Goal: Communication & Community: Ask a question

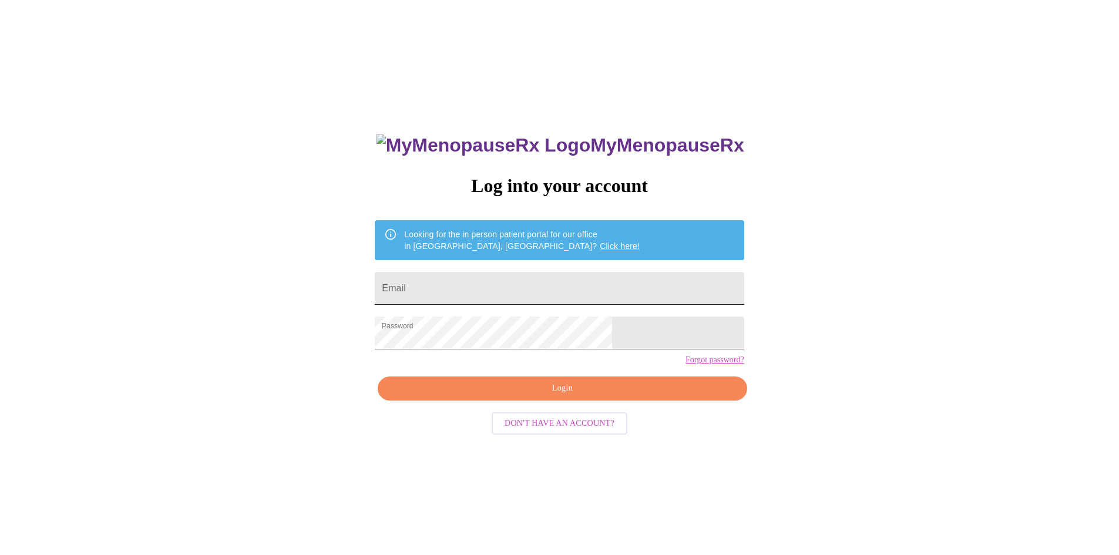
click at [489, 275] on input "Email" at bounding box center [559, 288] width 369 height 33
type input "[PERSON_NAME][EMAIL_ADDRESS][DOMAIN_NAME]"
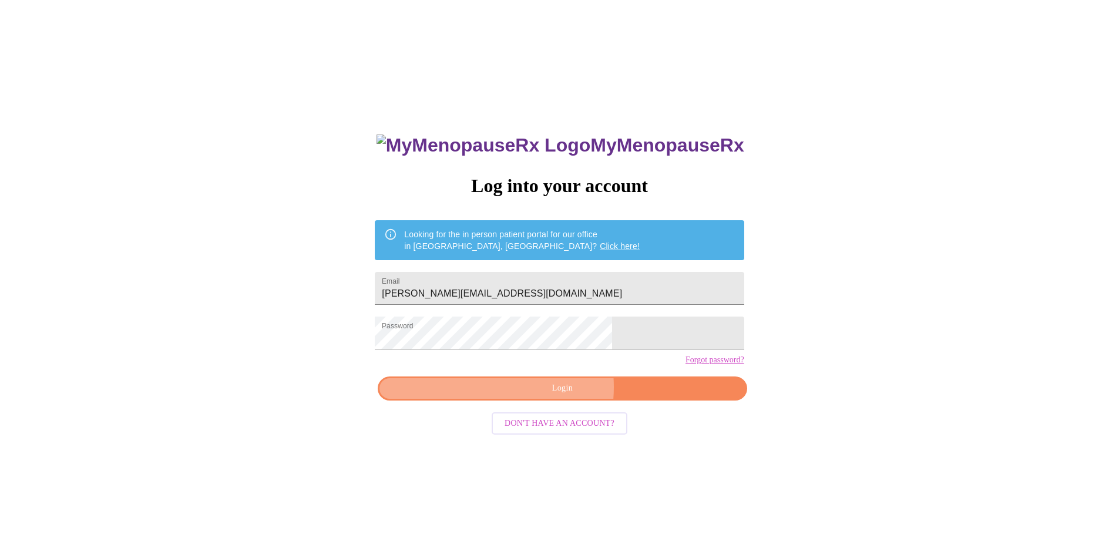
click at [540, 396] on span "Login" at bounding box center [562, 388] width 342 height 15
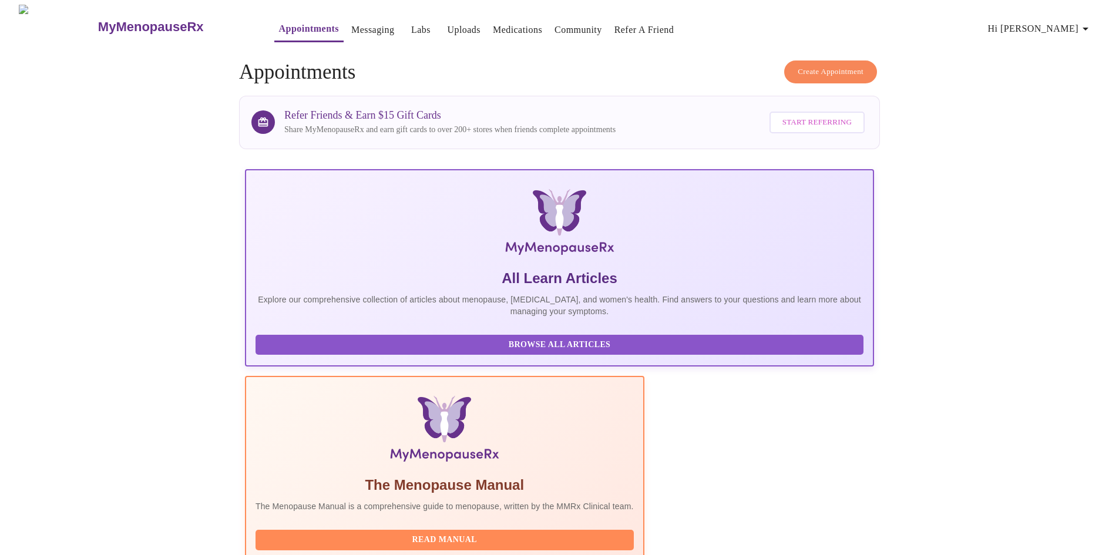
click at [411, 22] on link "Labs" at bounding box center [420, 30] width 19 height 16
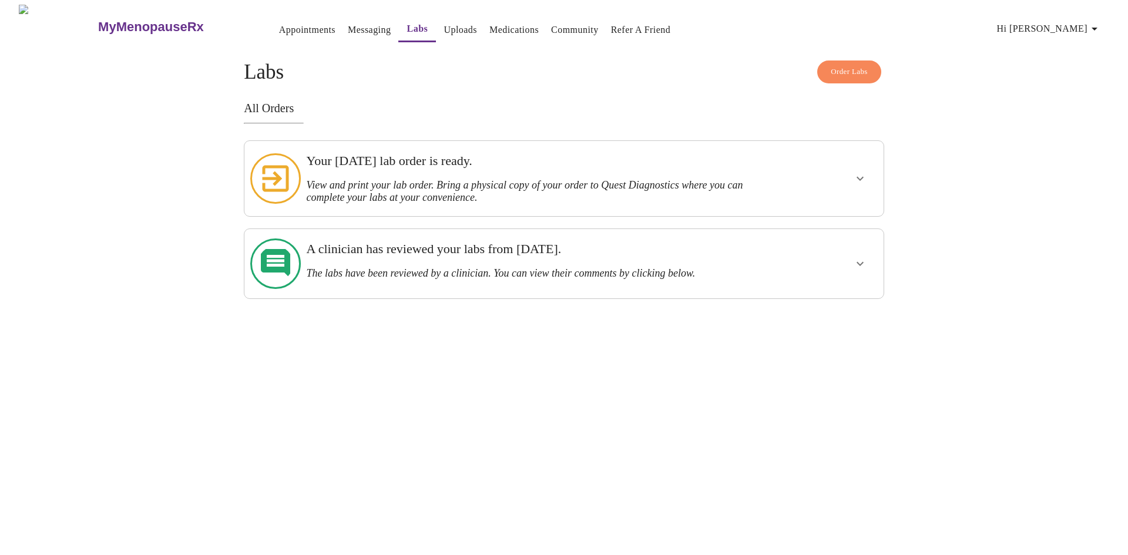
click at [494, 179] on h3 "View and print your lab order. Bring a physical copy of your order to Quest Dia…" at bounding box center [532, 191] width 453 height 25
click at [863, 174] on icon "show more" at bounding box center [860, 179] width 14 height 14
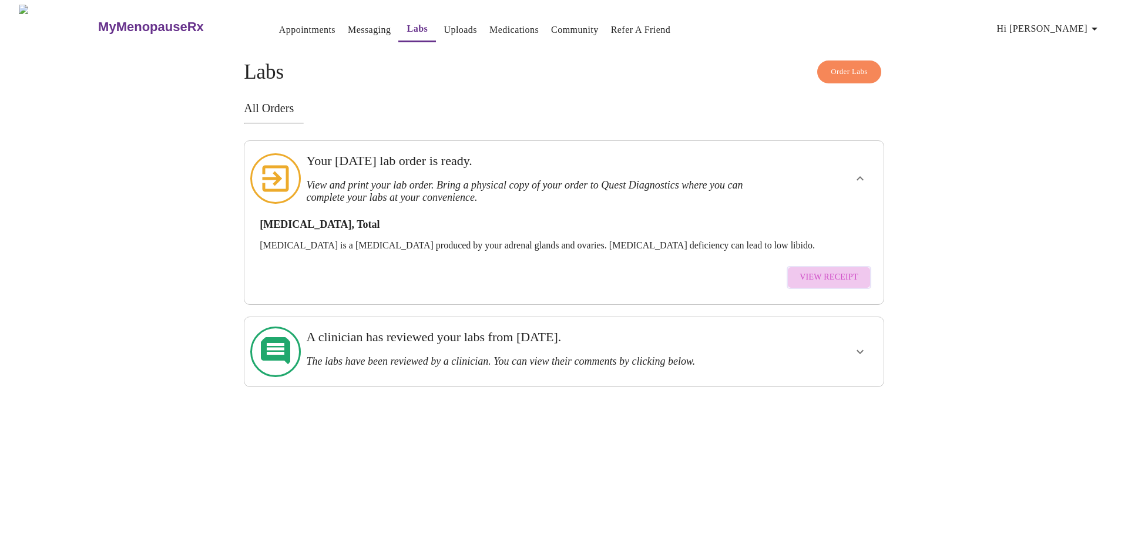
click at [848, 270] on span "View Receipt" at bounding box center [828, 277] width 59 height 15
click at [348, 29] on link "Messaging" at bounding box center [369, 30] width 43 height 16
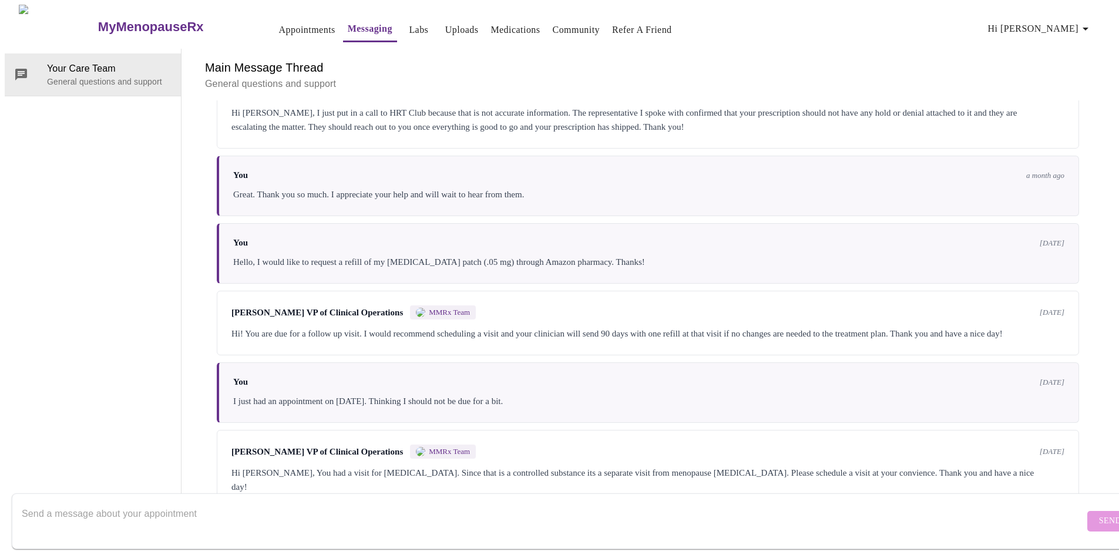
scroll to position [889, 0]
click at [187, 502] on textarea "Send a message about your appointment" at bounding box center [553, 521] width 1063 height 38
click at [237, 516] on textarea "Good morning, I had a [MEDICAL_DATA] lab drawn [DATE] (8/7) and I was wondering…" at bounding box center [553, 521] width 1063 height 38
type textarea "Good morning, I had a [MEDICAL_DATA] lab drawn [DATE] (8/7) at QUEST and I was …"
click at [1099, 514] on span "Send" at bounding box center [1110, 521] width 22 height 15
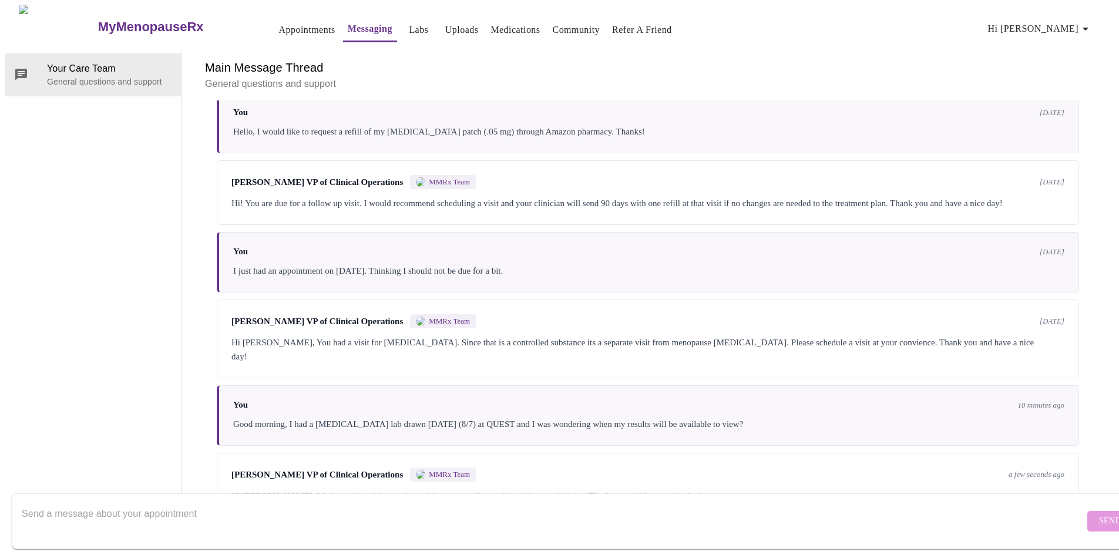
scroll to position [1034, 0]
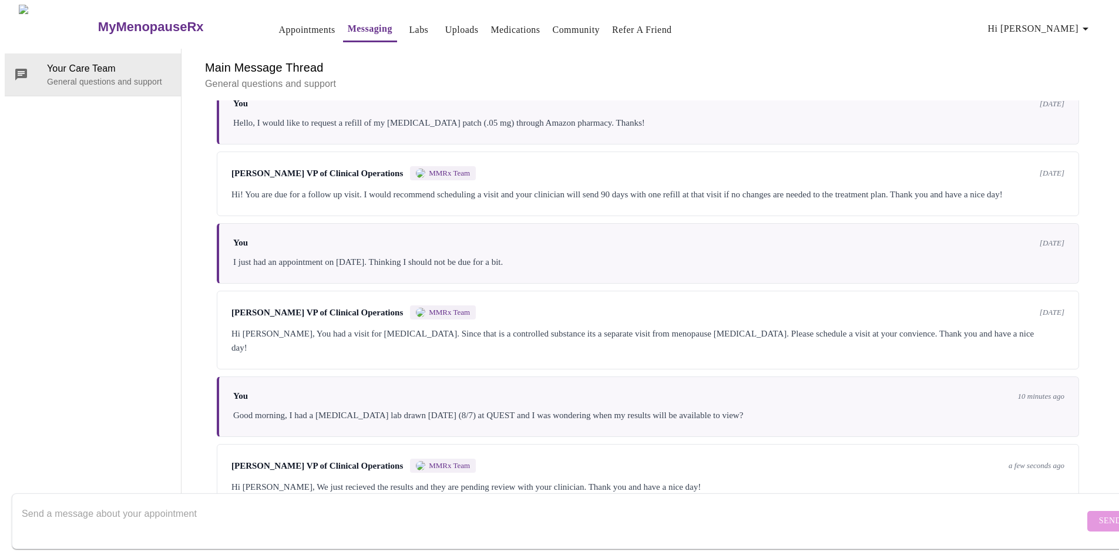
click at [139, 502] on textarea "Send a message about your appointment" at bounding box center [553, 521] width 1063 height 38
type textarea "Great. Thank you so much."
click at [1087, 517] on button "Send" at bounding box center [1110, 521] width 46 height 21
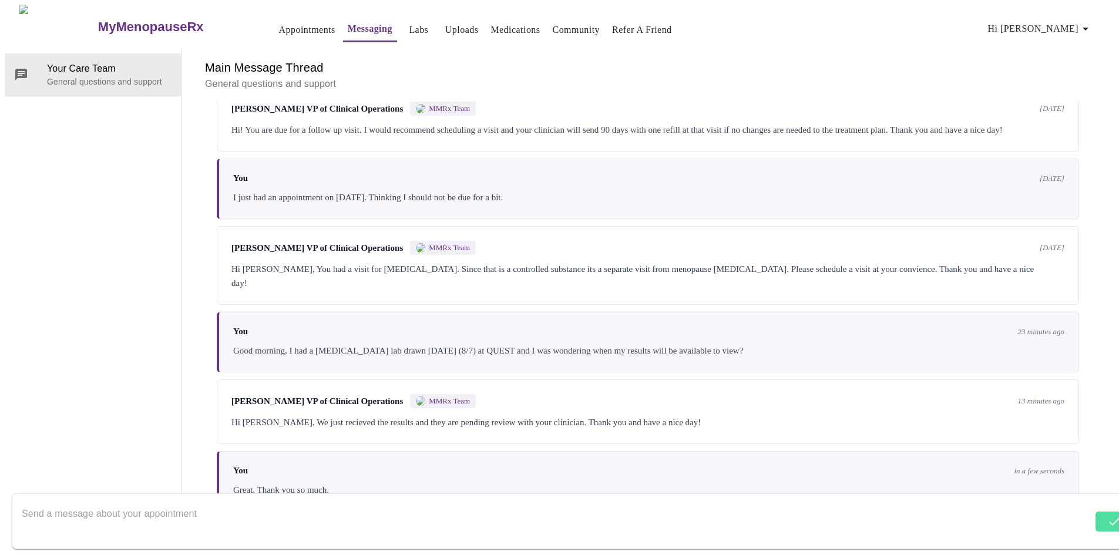
scroll to position [1105, 0]
